Goal: Task Accomplishment & Management: Manage account settings

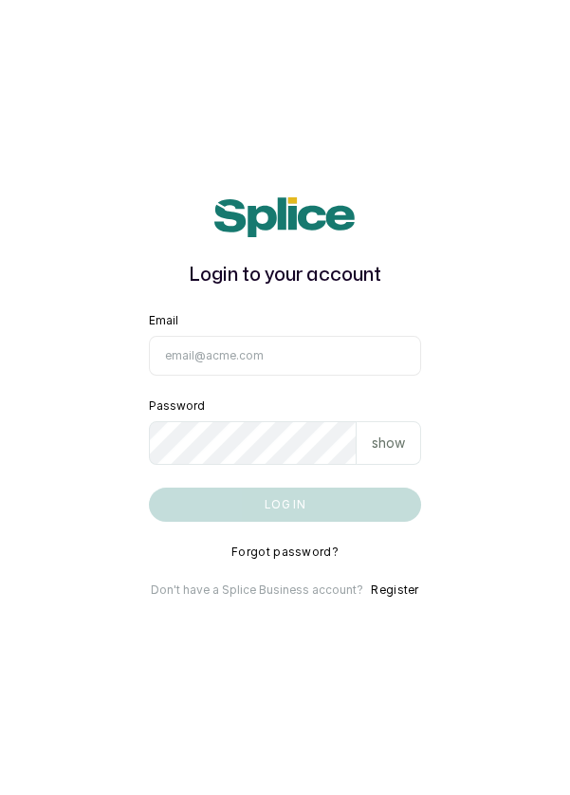
click at [400, 376] on input "Email" at bounding box center [285, 356] width 273 height 40
type input "info@dermaspaceng.com"
click at [149, 488] on button "Log in" at bounding box center [285, 505] width 273 height 34
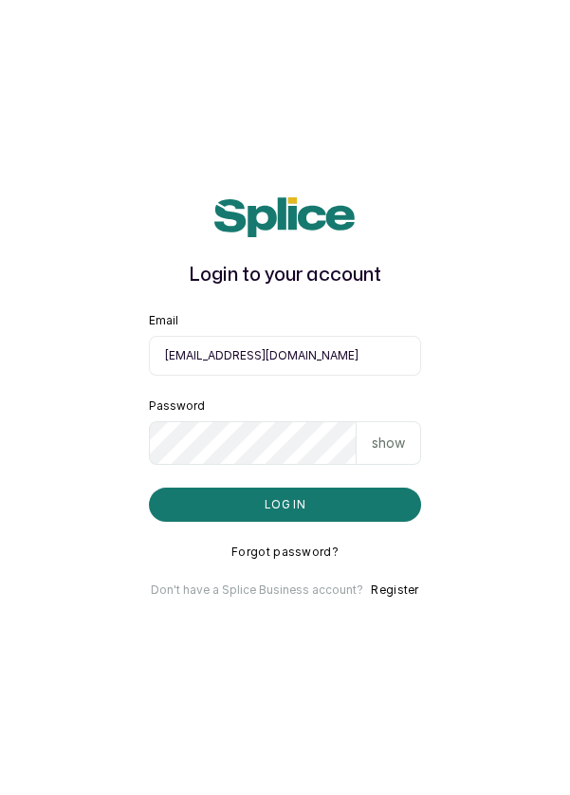
click at [374, 522] on button "Log in" at bounding box center [285, 505] width 273 height 34
click at [367, 522] on button "Log in" at bounding box center [285, 505] width 273 height 34
click at [321, 522] on button "Log in" at bounding box center [285, 505] width 273 height 34
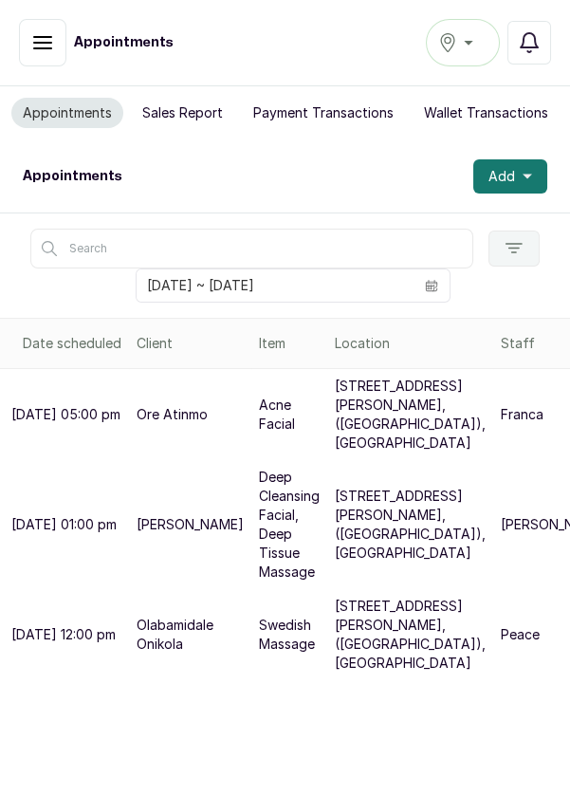
click at [472, 49] on div "Ikoyi" at bounding box center [462, 42] width 49 height 23
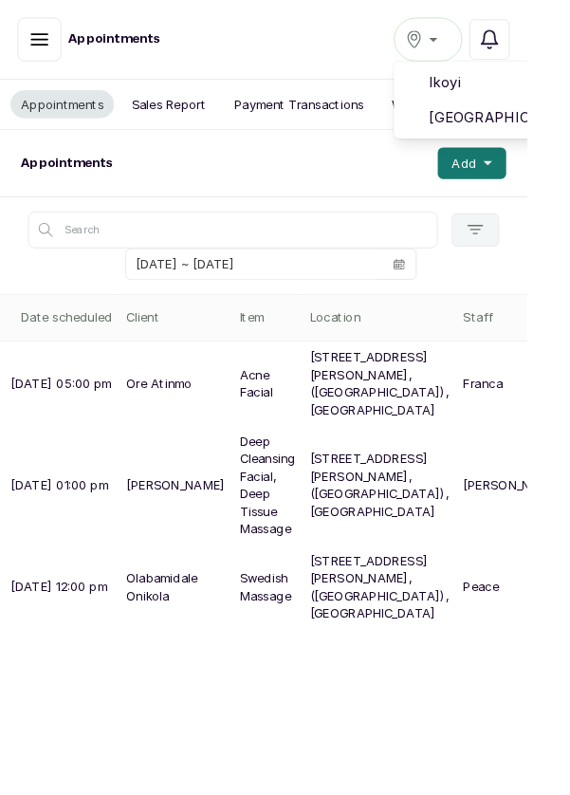
click at [489, 126] on span "[GEOGRAPHIC_DATA]" at bounding box center [532, 127] width 137 height 23
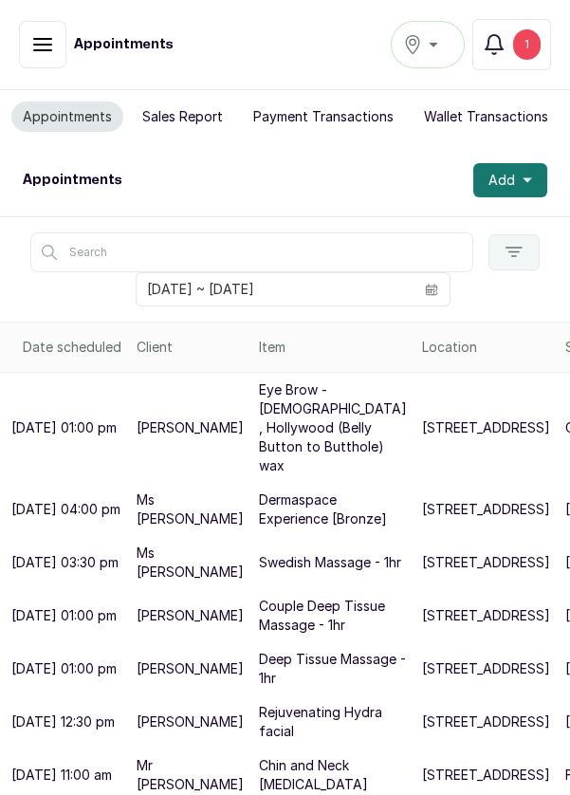
click at [523, 55] on div "1" at bounding box center [527, 44] width 28 height 30
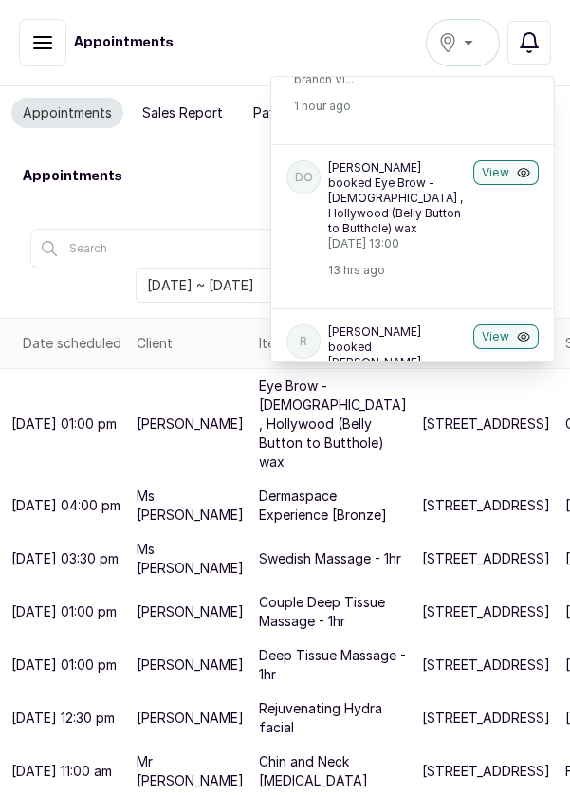
scroll to position [112, 0]
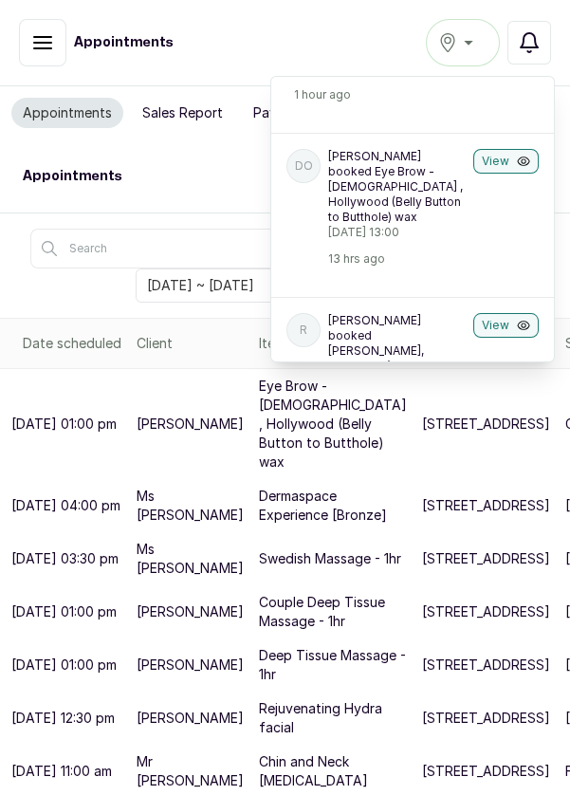
click at [516, 153] on button "View" at bounding box center [506, 161] width 65 height 25
